Goal: Use online tool/utility: Utilize a website feature to perform a specific function

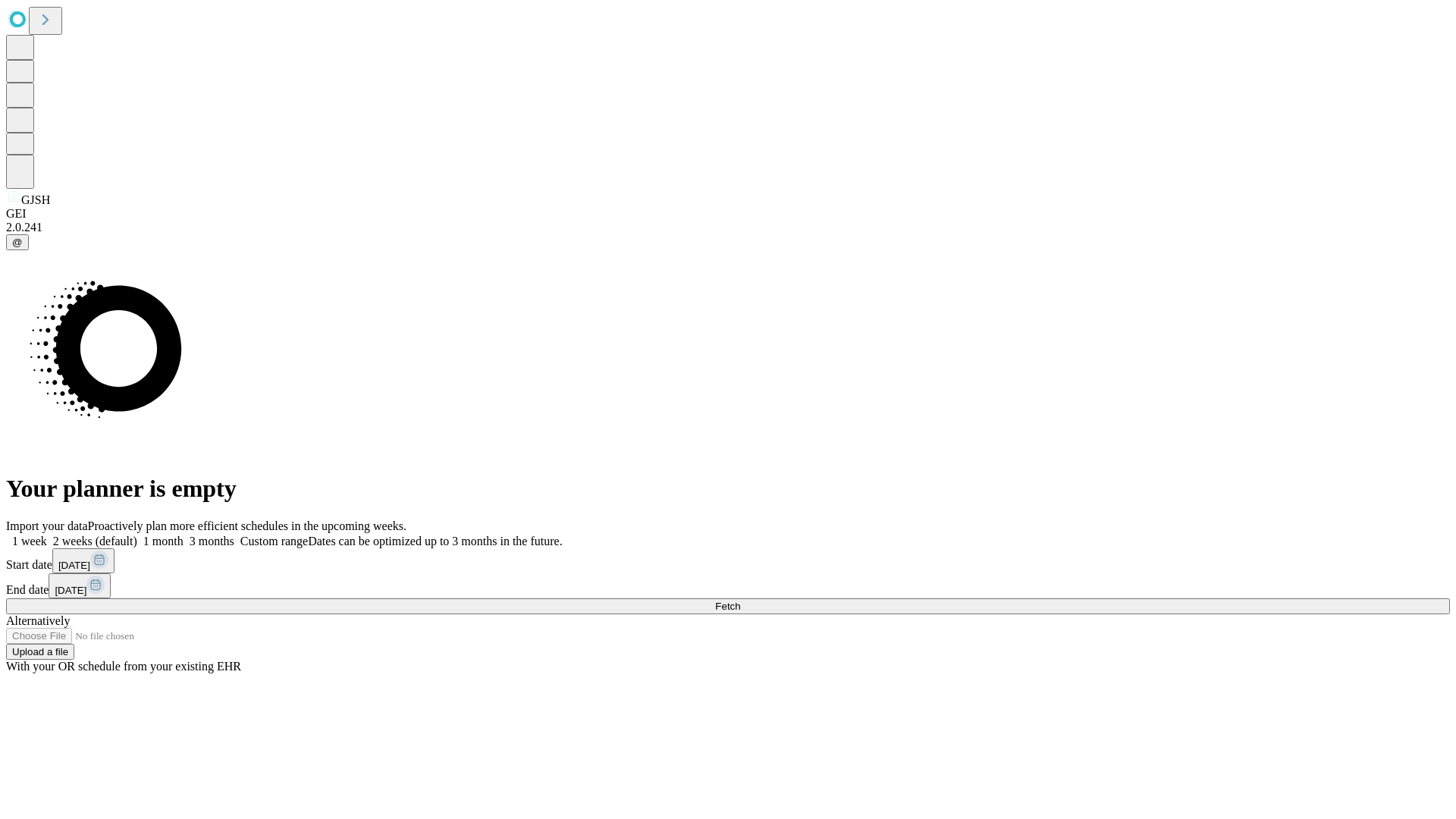
click at [740, 601] on span "Fetch" at bounding box center [728, 607] width 25 height 11
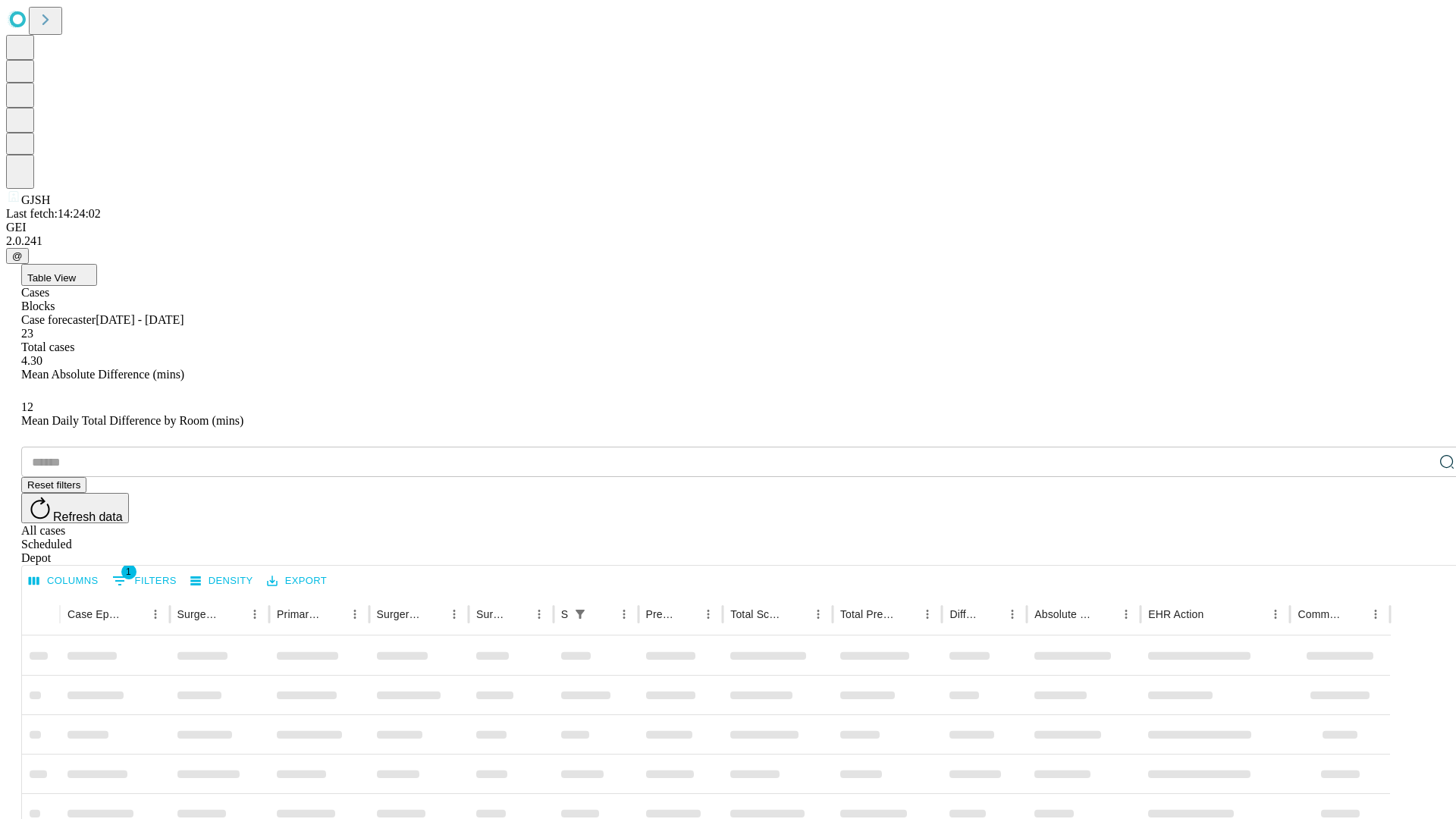
click at [76, 272] on span "Table View" at bounding box center [51, 278] width 48 height 11
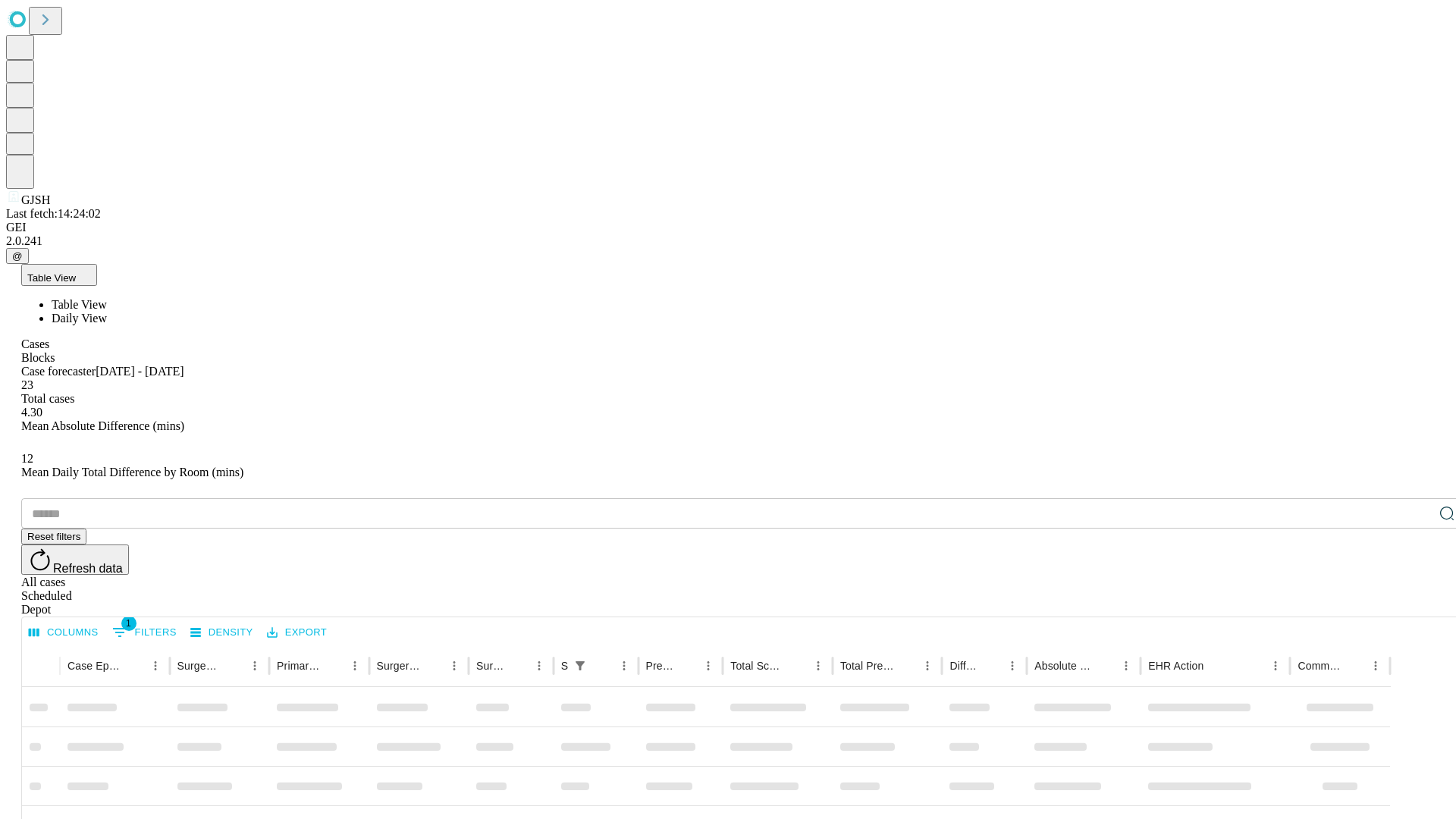
click at [107, 312] on span "Daily View" at bounding box center [79, 318] width 55 height 13
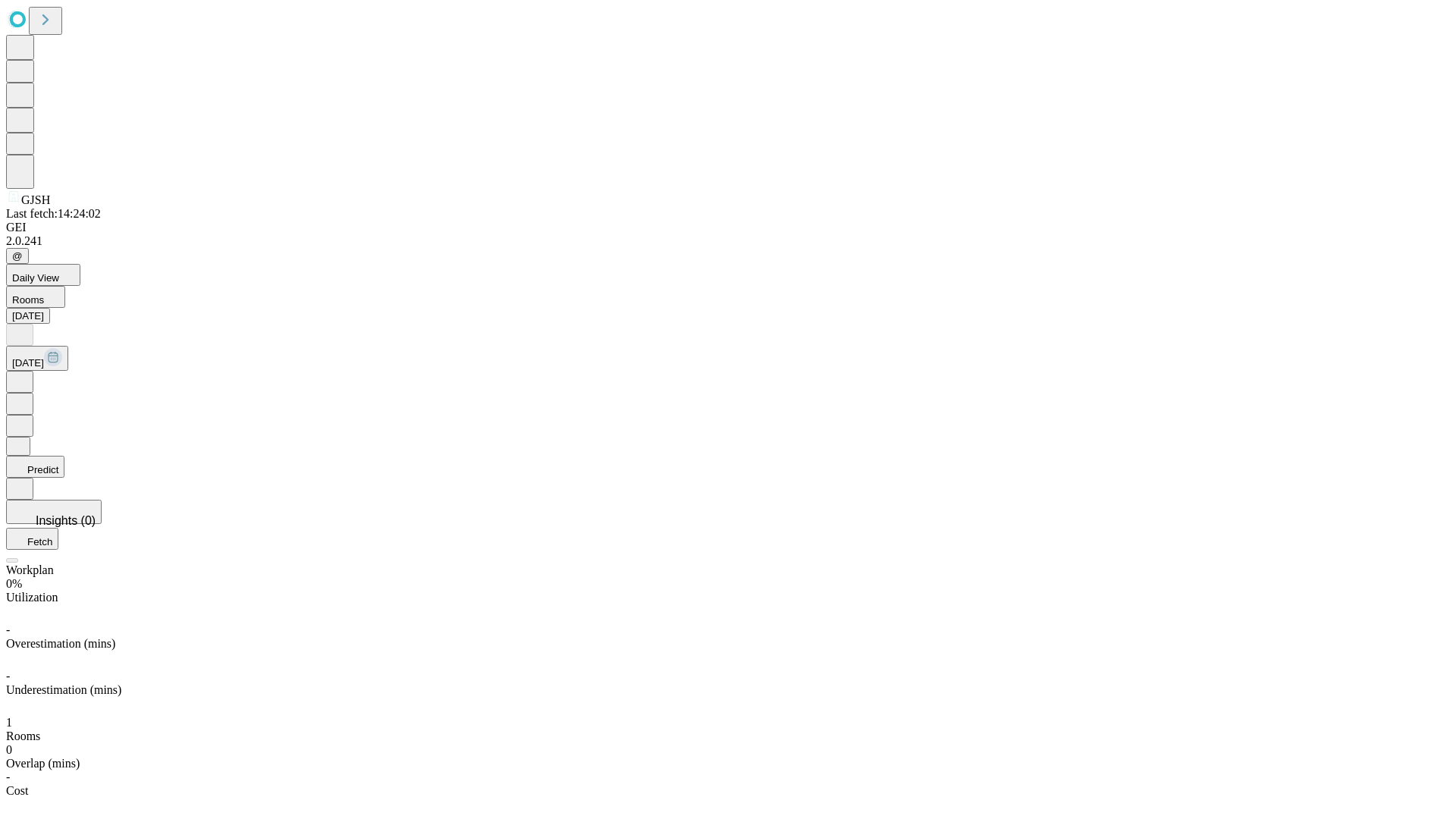
click at [65, 456] on button "Predict" at bounding box center [36, 467] width 58 height 22
